Goal: Information Seeking & Learning: Find specific page/section

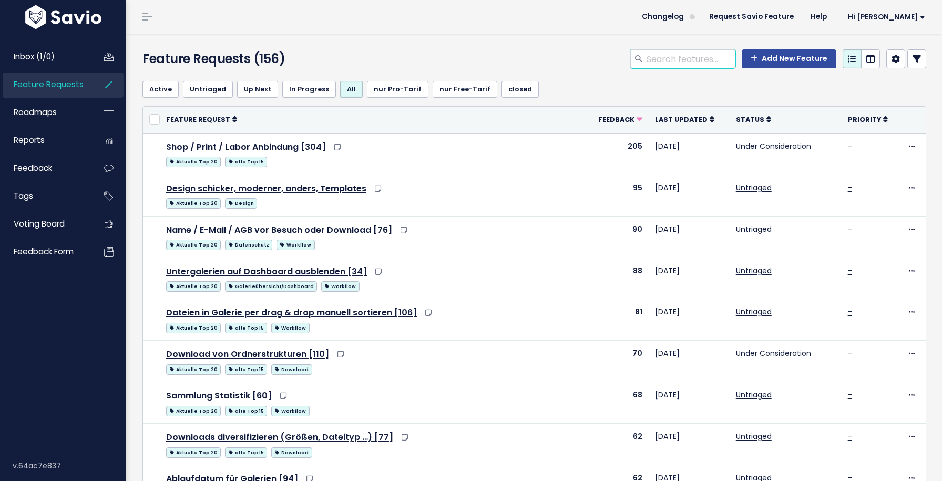
click at [690, 64] on input "search" at bounding box center [691, 58] width 90 height 19
type input "d"
type input "zip"
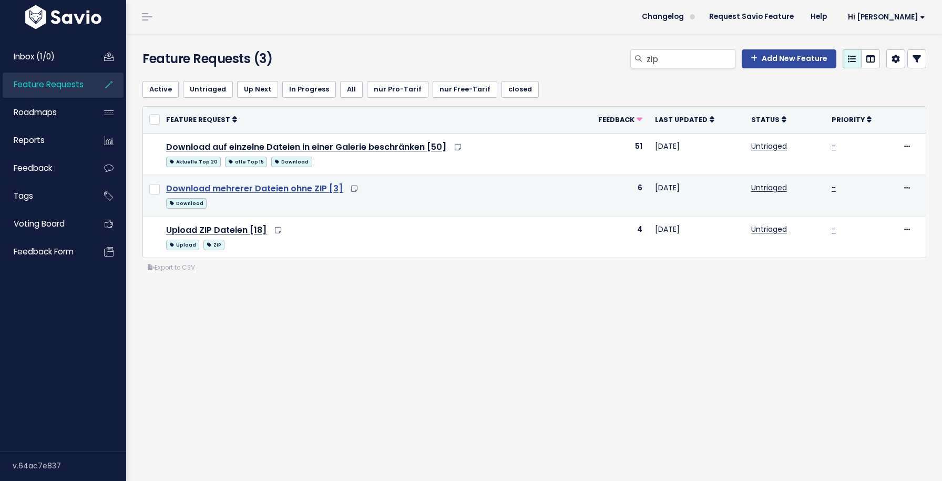
click at [273, 190] on link "Download mehrerer Dateien ohne ZIP [3]" at bounding box center [254, 188] width 177 height 12
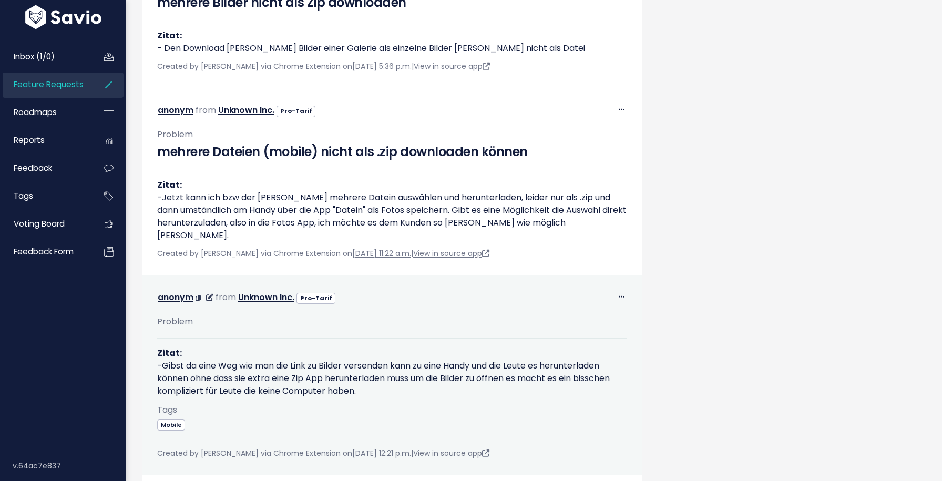
scroll to position [551, 0]
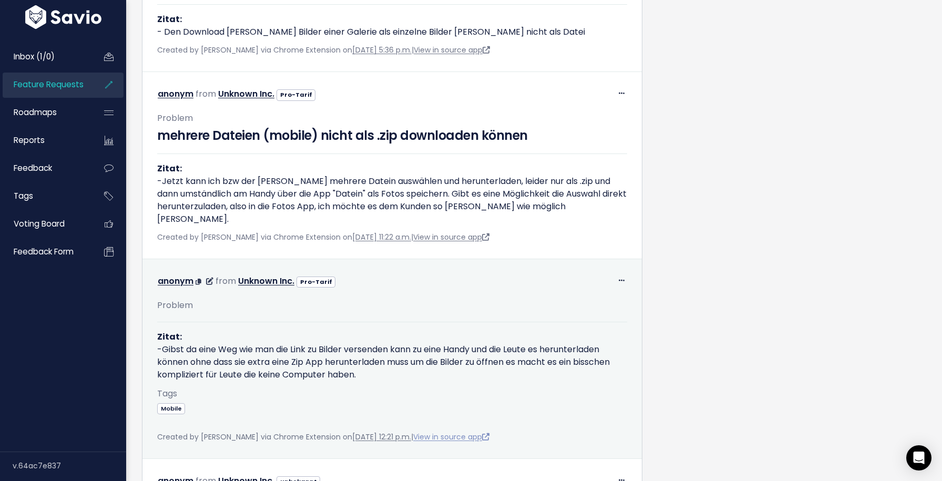
click at [478, 442] on link "View in source app" at bounding box center [451, 437] width 76 height 11
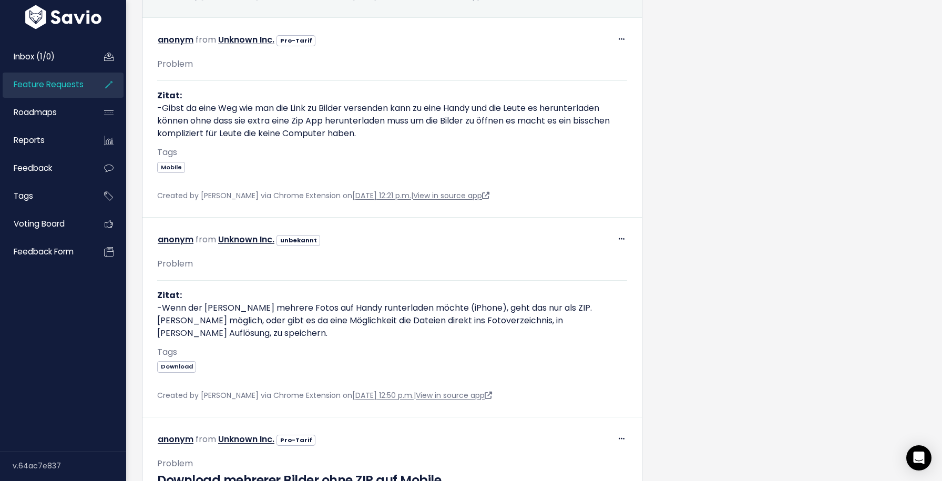
scroll to position [807, 0]
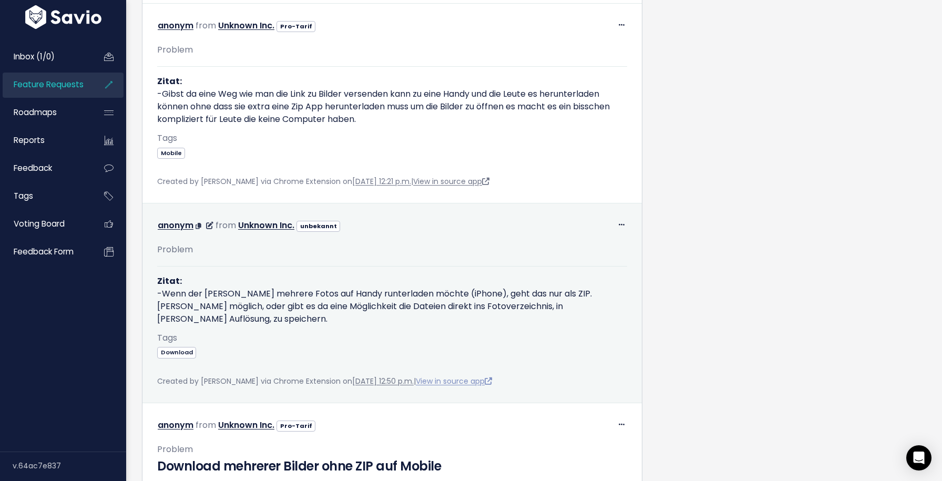
click at [478, 376] on link "View in source app" at bounding box center [454, 381] width 76 height 11
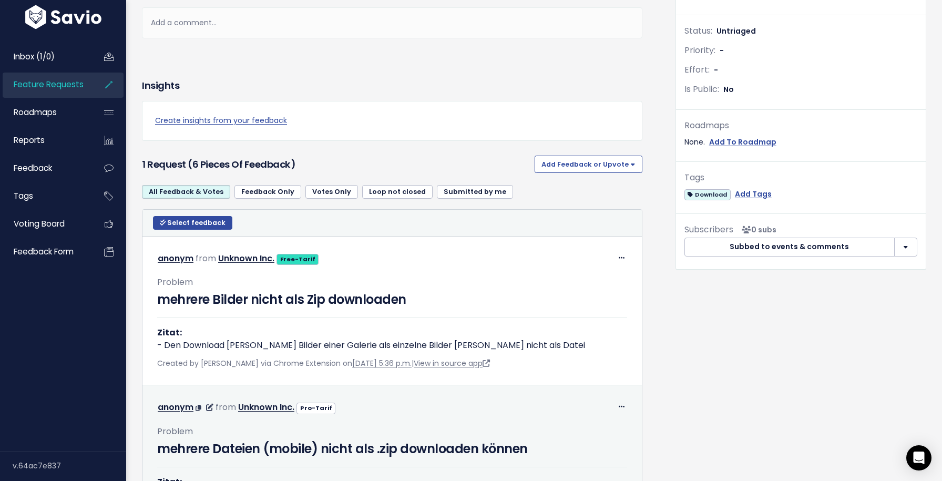
scroll to position [428, 0]
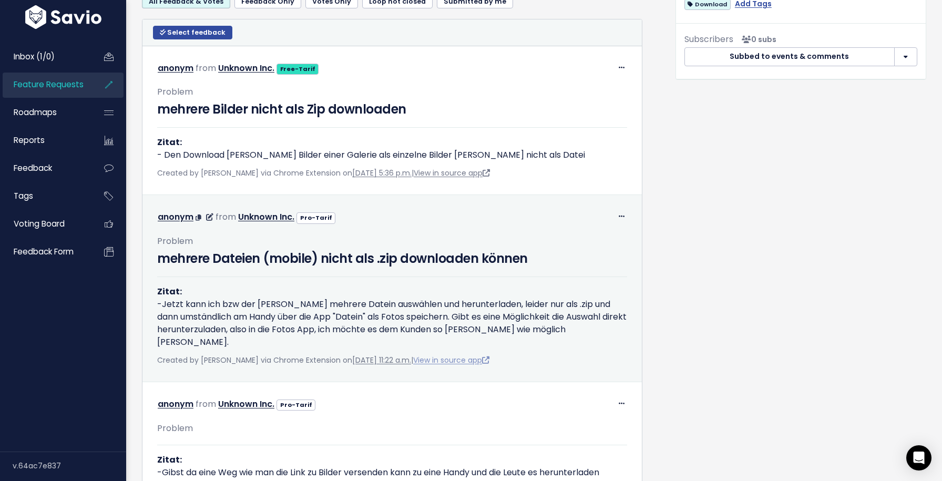
click at [485, 362] on link "View in source app" at bounding box center [451, 360] width 76 height 11
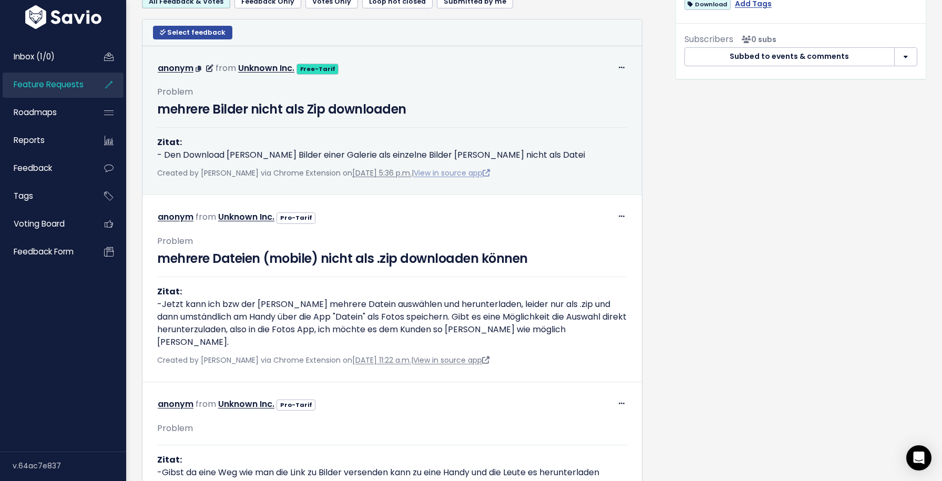
click at [490, 178] on link "View in source app" at bounding box center [452, 173] width 76 height 11
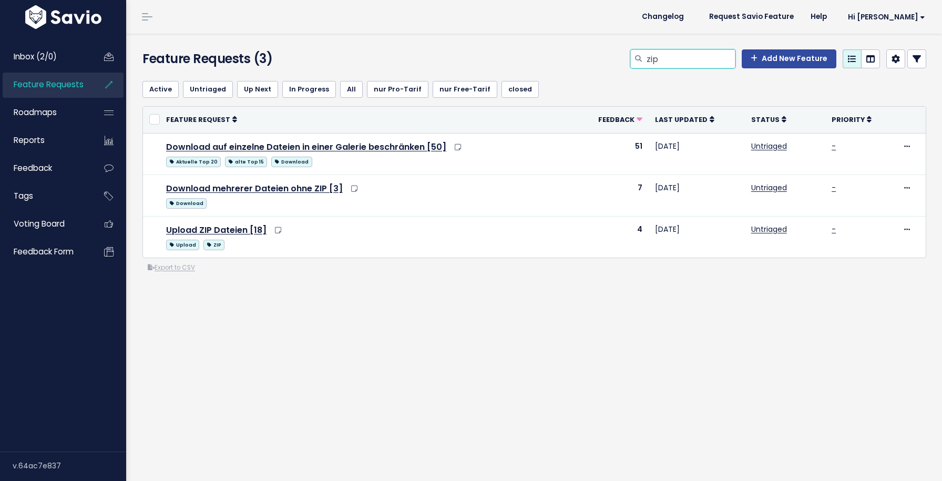
click at [679, 53] on input "zip" at bounding box center [691, 58] width 90 height 19
type input "app"
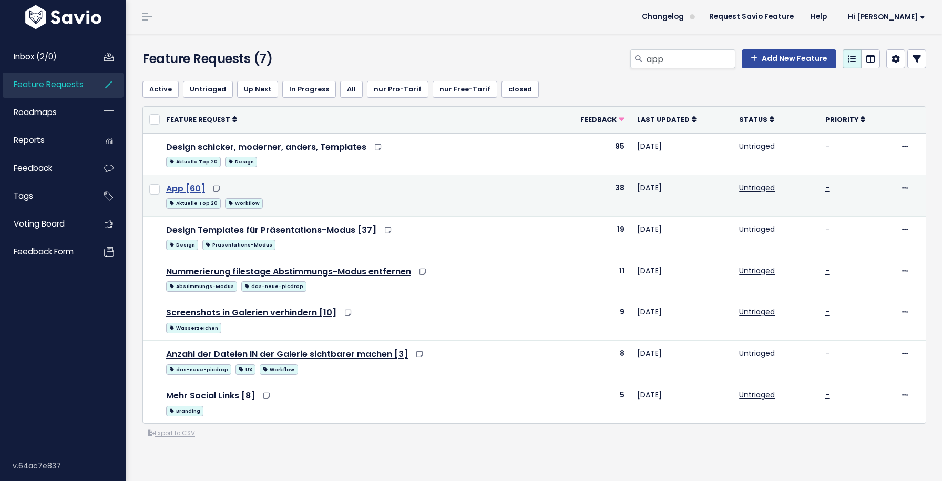
click at [192, 193] on link "App [60]" at bounding box center [185, 188] width 39 height 12
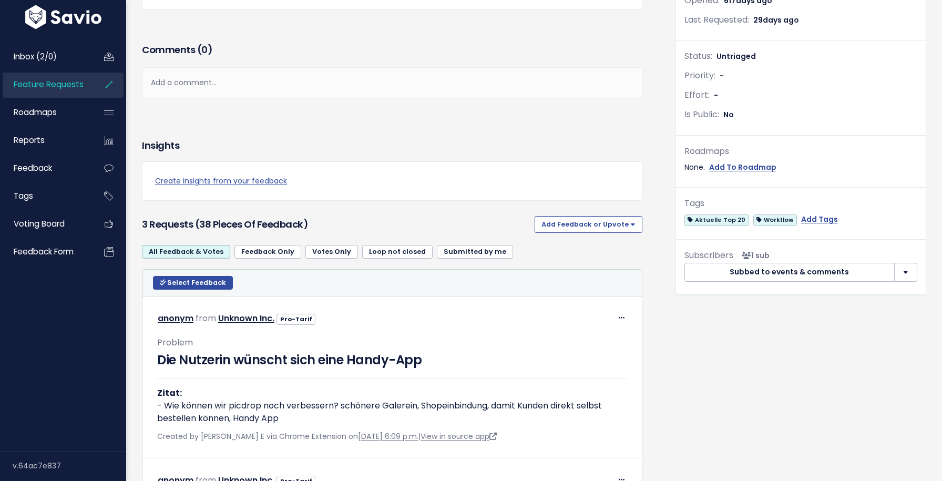
scroll to position [484, 0]
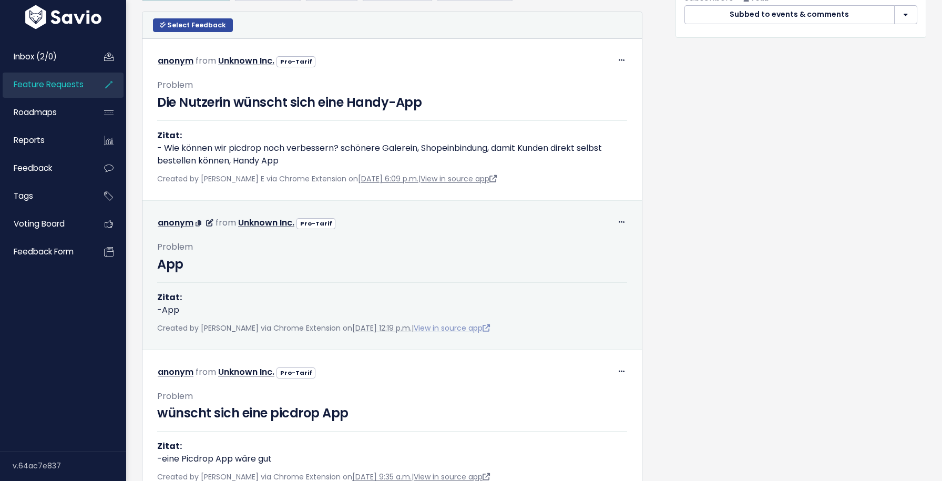
click at [482, 330] on link "View in source app" at bounding box center [452, 328] width 76 height 11
